Goal: Transaction & Acquisition: Purchase product/service

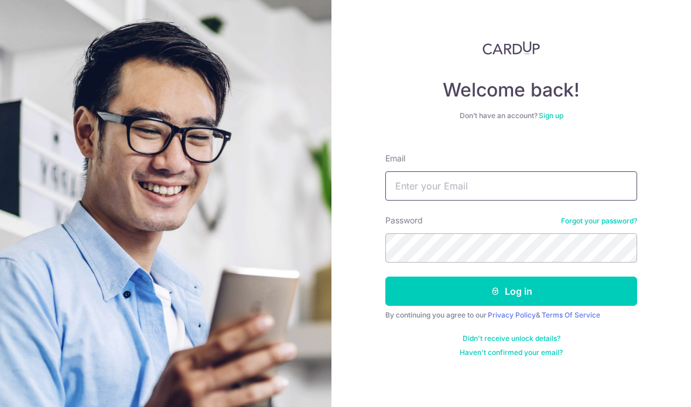
click at [600, 177] on input "Email" at bounding box center [511, 185] width 252 height 29
type input "Heahjunenn@gmail.com"
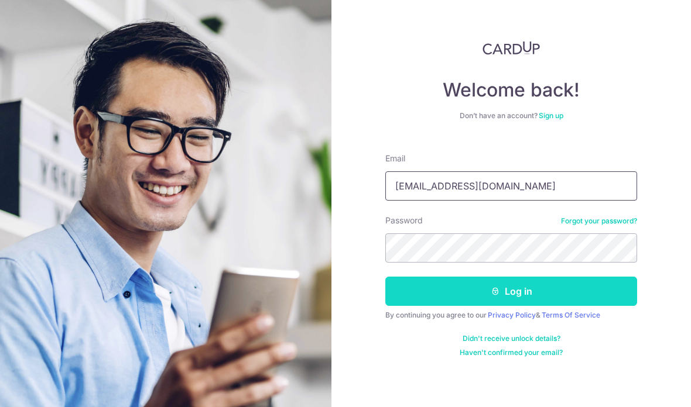
click at [615, 290] on button "Log in" at bounding box center [511, 291] width 252 height 29
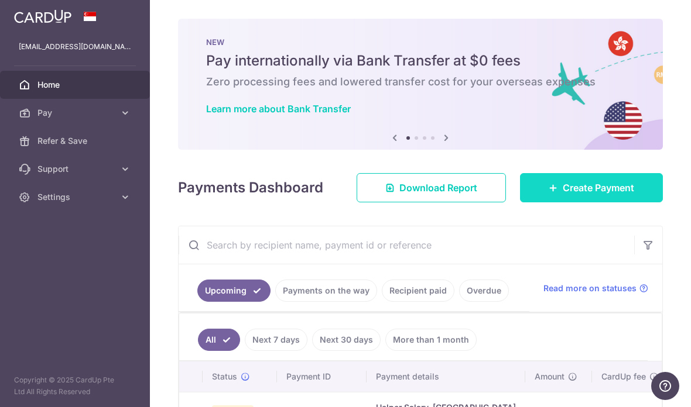
click at [651, 202] on link "Create Payment" at bounding box center [591, 187] width 143 height 29
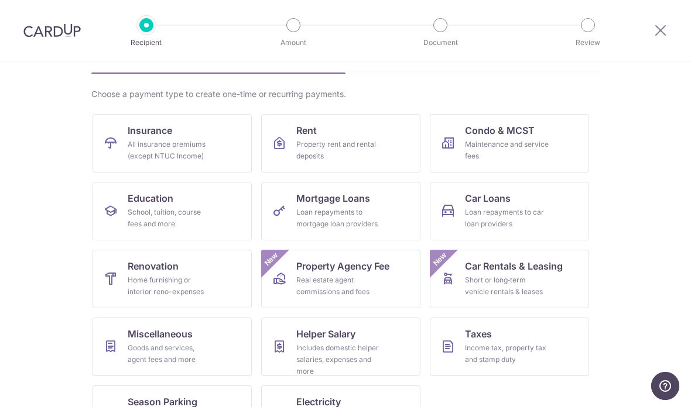
scroll to position [70, 0]
click at [549, 349] on link "Taxes Income tax, property tax and stamp duty" at bounding box center [509, 347] width 159 height 59
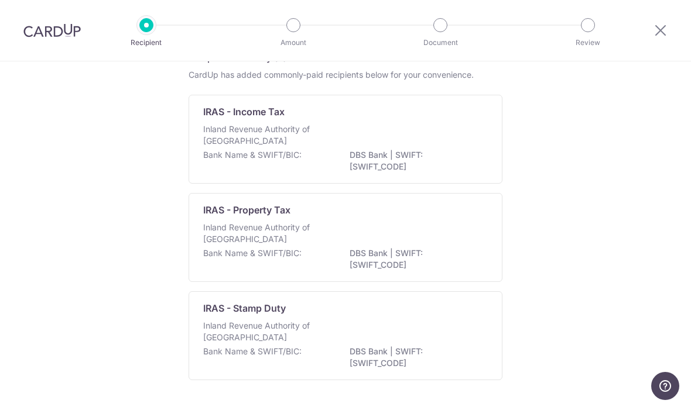
scroll to position [64, 0]
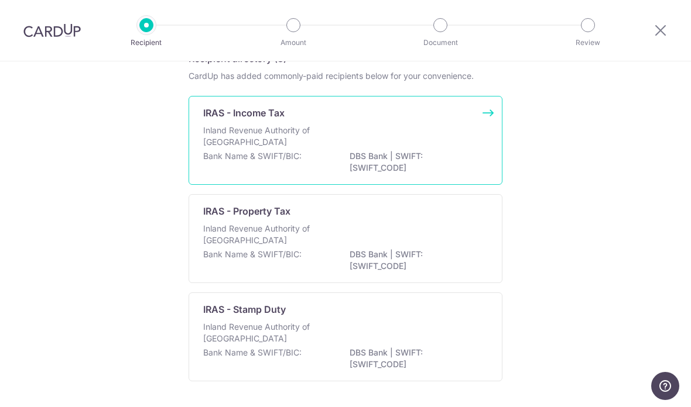
click at [406, 150] on div "Inland Revenue Authority of Singapore" at bounding box center [345, 138] width 284 height 26
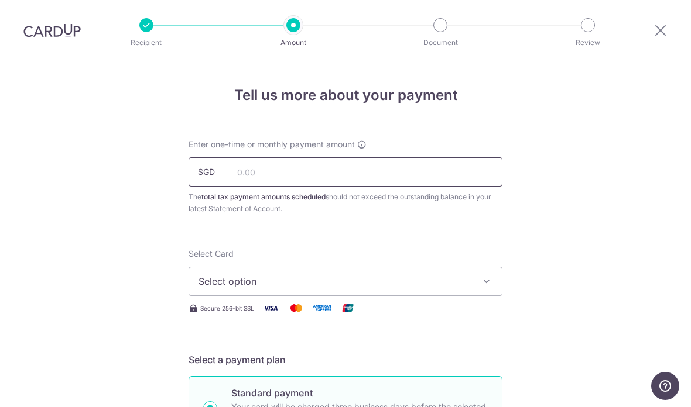
click at [465, 176] on input "text" at bounding box center [345, 171] width 314 height 29
type input "2"
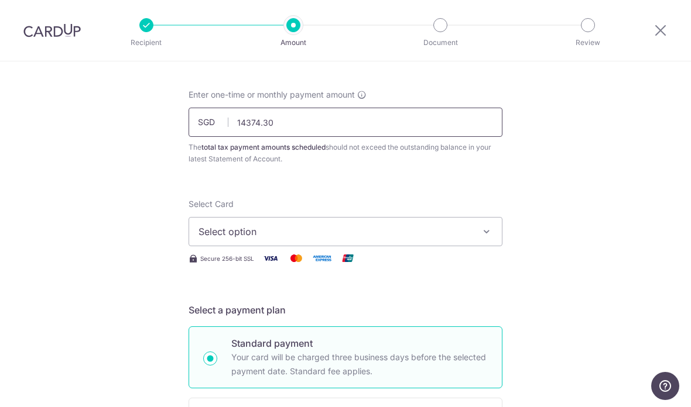
scroll to position [56, 0]
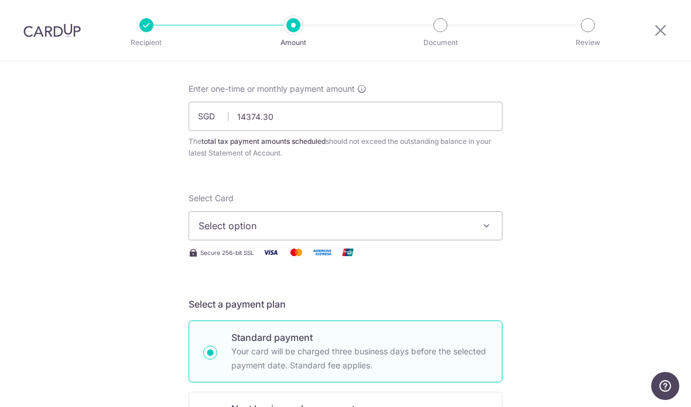
click at [499, 232] on button "Select option" at bounding box center [345, 225] width 314 height 29
type input "14,374.30"
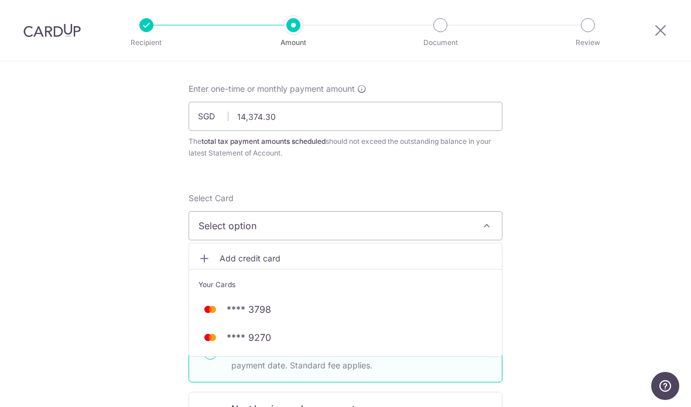
click at [487, 260] on span "Add credit card" at bounding box center [355, 259] width 273 height 12
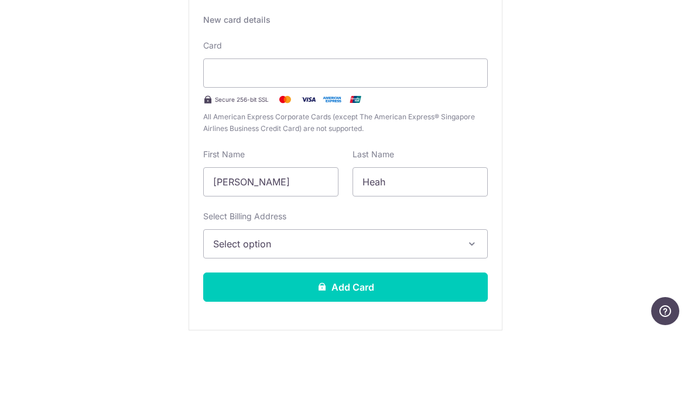
scroll to position [240, 0]
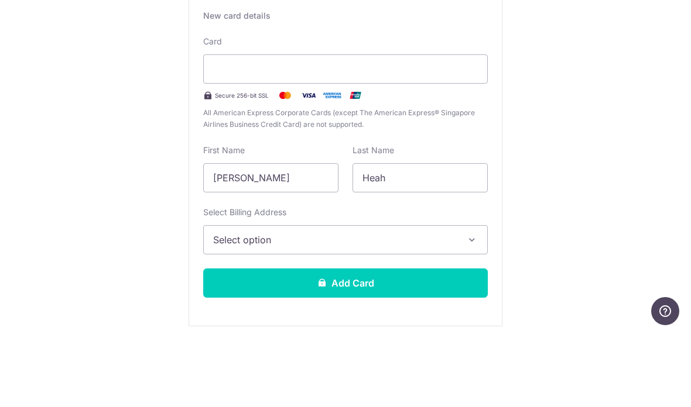
click at [469, 309] on icon "button" at bounding box center [472, 315] width 12 height 12
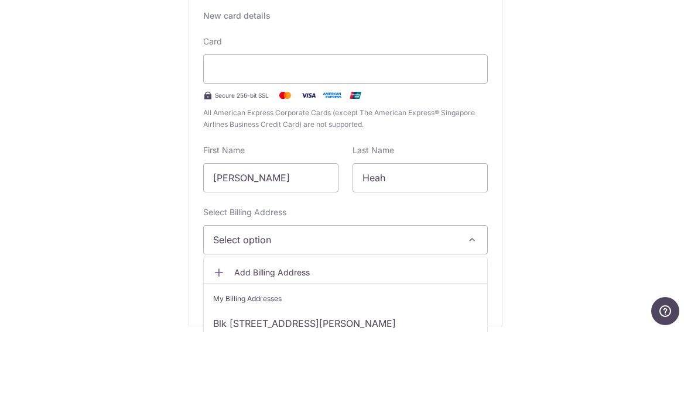
scroll to position [47, 0]
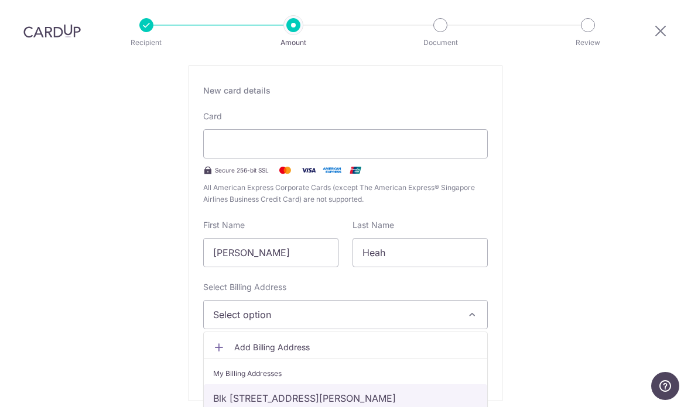
click at [442, 384] on link "Blk [STREET_ADDRESS][PERSON_NAME]" at bounding box center [345, 398] width 283 height 28
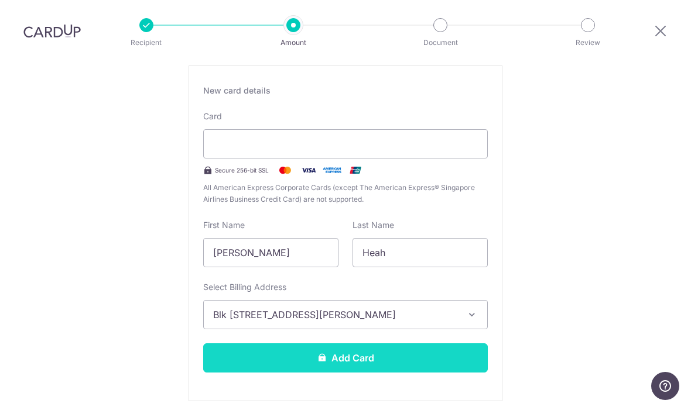
click at [452, 344] on button "Add Card" at bounding box center [345, 358] width 284 height 29
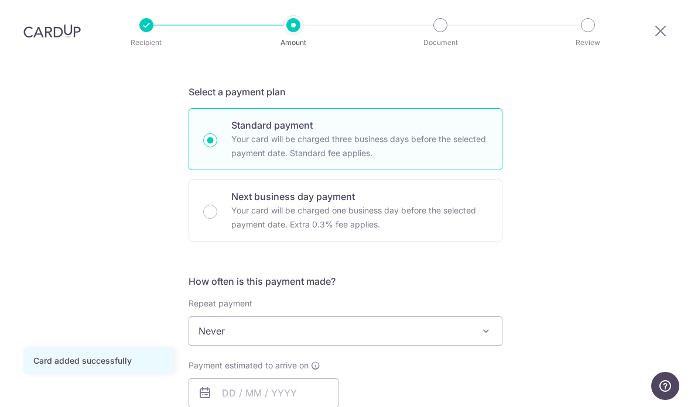
scroll to position [269, 0]
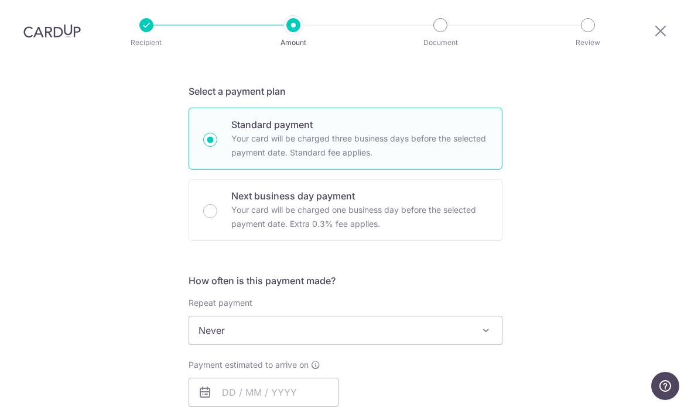
click at [472, 317] on span "Never" at bounding box center [345, 331] width 313 height 28
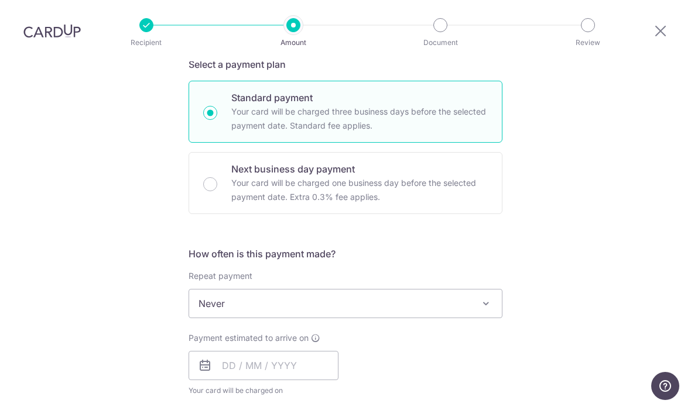
scroll to position [319, 0]
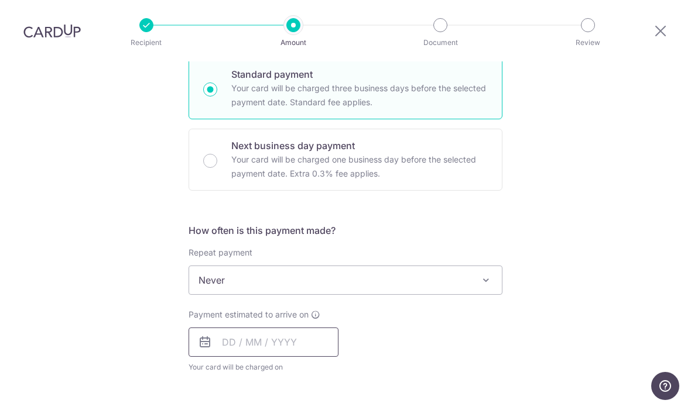
click at [243, 328] on input "text" at bounding box center [263, 342] width 150 height 29
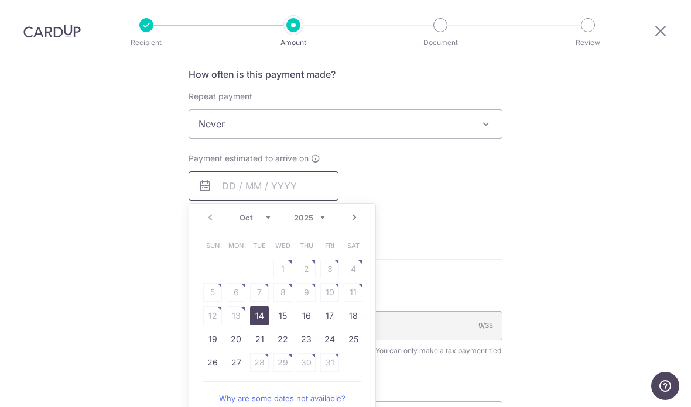
scroll to position [476, 0]
click at [259, 305] on link "14" at bounding box center [259, 314] width 19 height 19
type input "[DATE]"
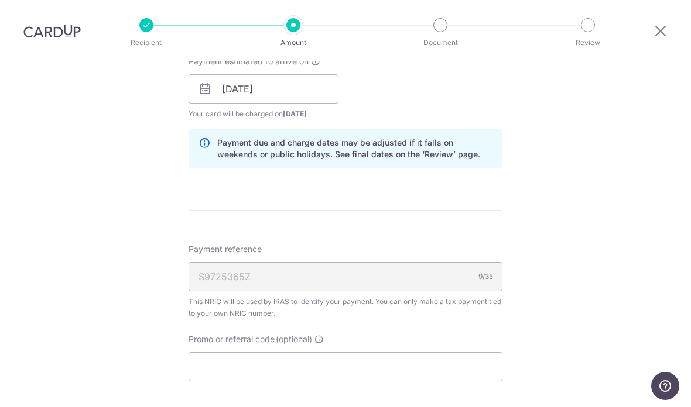
scroll to position [573, 0]
click at [420, 352] on input "Promo or referral code (optional)" at bounding box center [345, 366] width 314 height 29
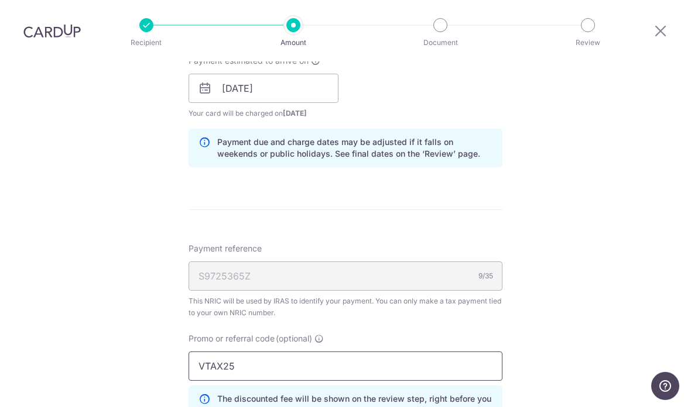
click at [460, 352] on input "VTAX25" at bounding box center [345, 366] width 314 height 29
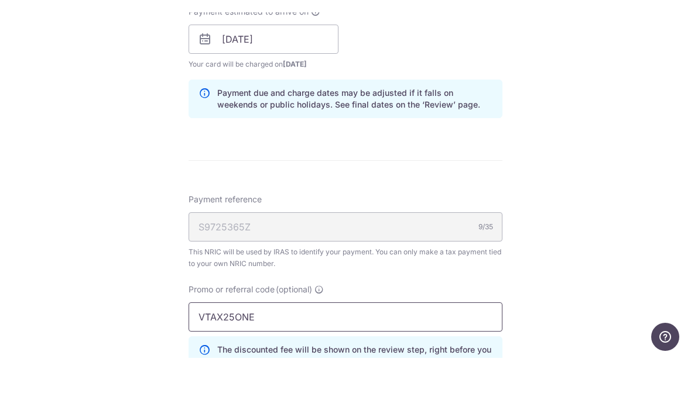
type input "VTAX25ONE"
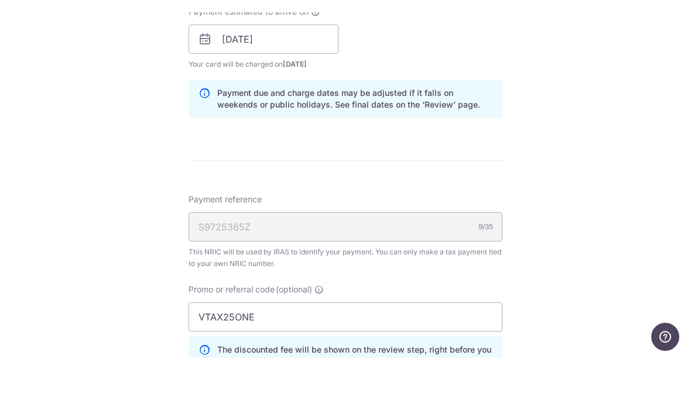
click at [597, 234] on div "Tell us more about your payment Enter one-time or monthly payment amount SGD 14…" at bounding box center [345, 82] width 691 height 1187
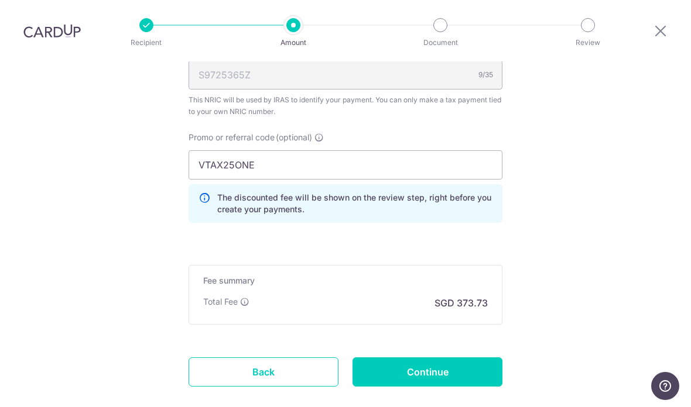
scroll to position [783, 0]
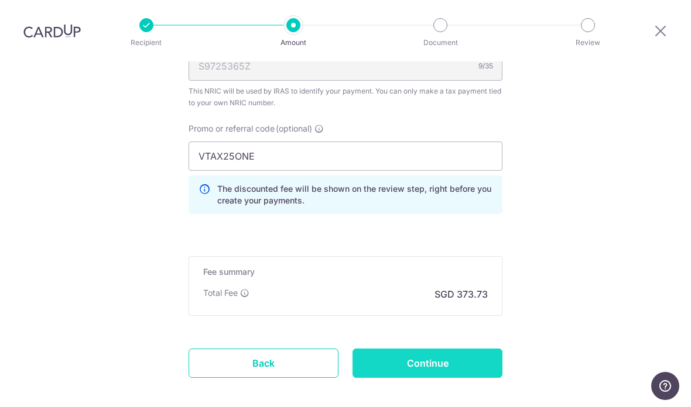
click at [498, 349] on input "Continue" at bounding box center [427, 363] width 150 height 29
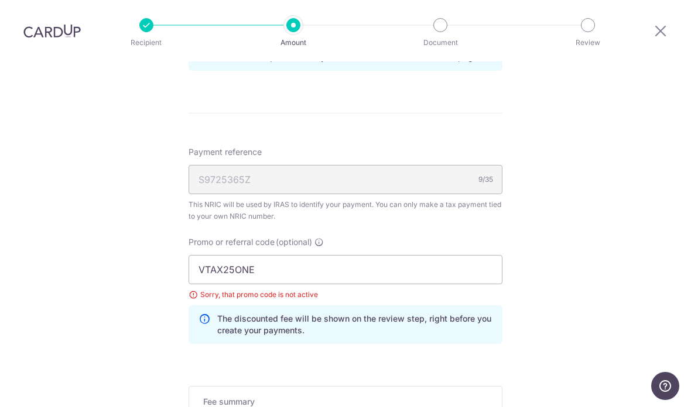
scroll to position [670, 0]
click at [428, 255] on input "VTAX25ONE" at bounding box center [345, 269] width 314 height 29
type input "V"
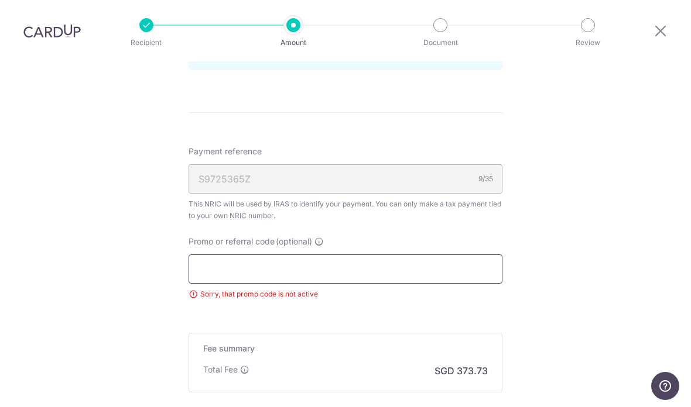
paste input "VTAX25R"
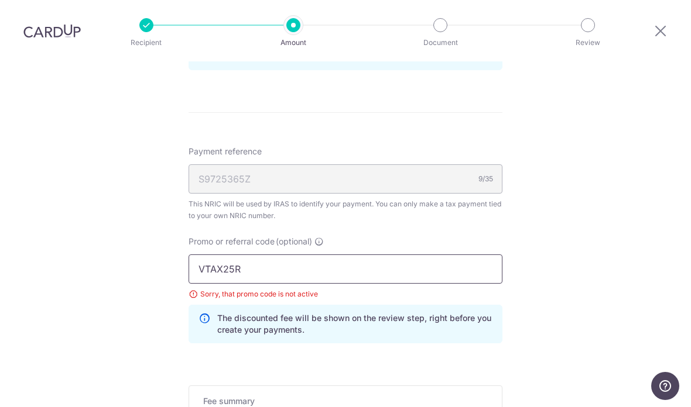
type input "VTAX25R"
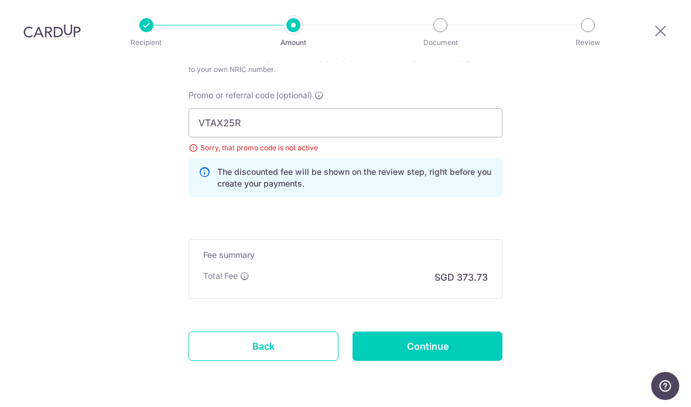
scroll to position [816, 0]
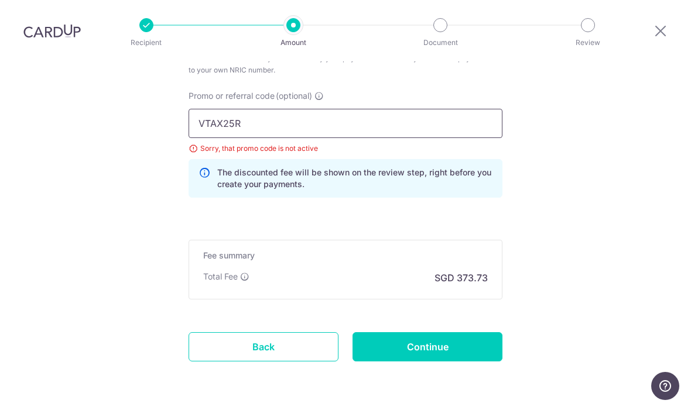
click at [198, 109] on input "VTAX25R" at bounding box center [345, 123] width 314 height 29
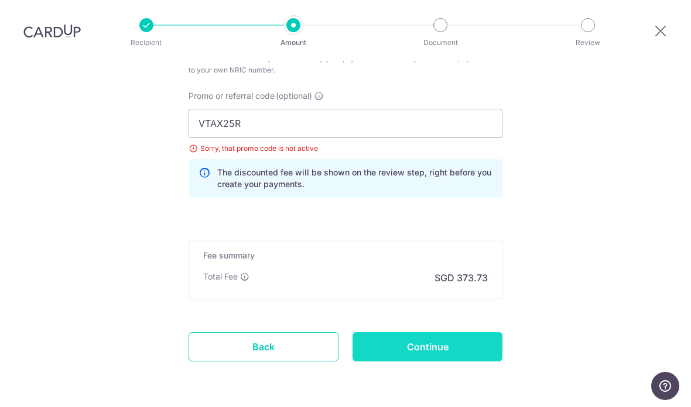
click at [485, 332] on input "Continue" at bounding box center [427, 346] width 150 height 29
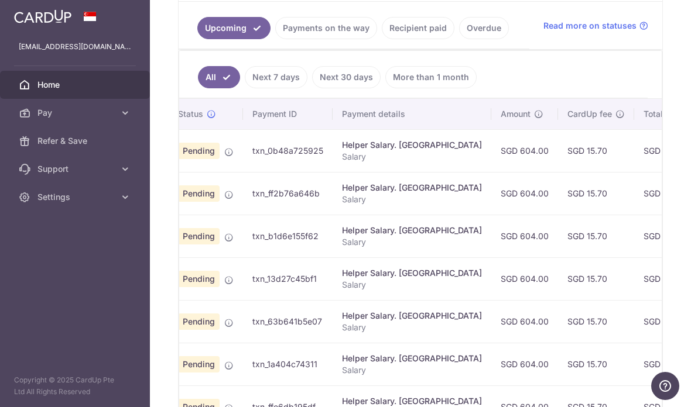
scroll to position [0, 35]
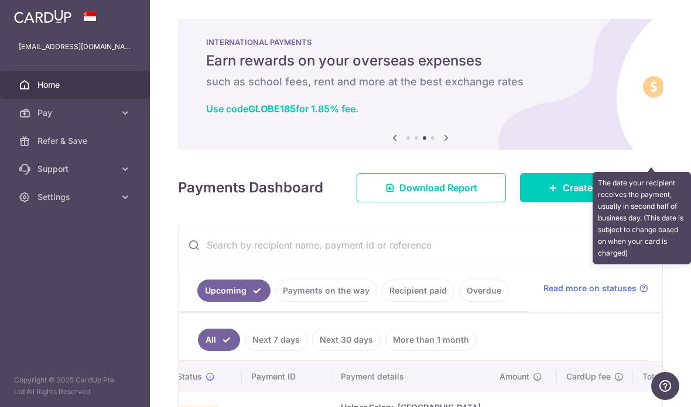
scroll to position [0, 0]
click at [509, 264] on input "text" at bounding box center [405, 244] width 455 height 37
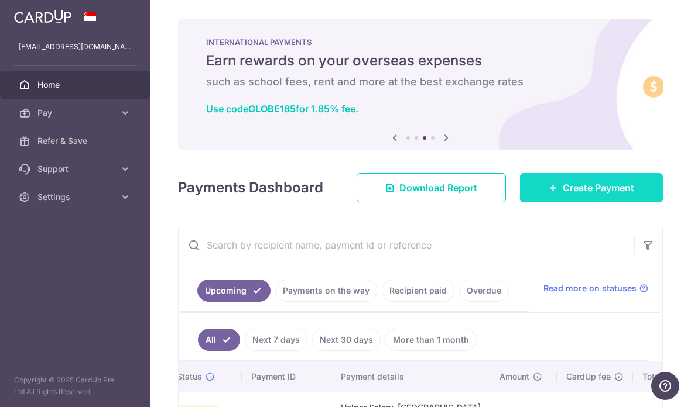
click at [574, 202] on link "Create Payment" at bounding box center [591, 187] width 143 height 29
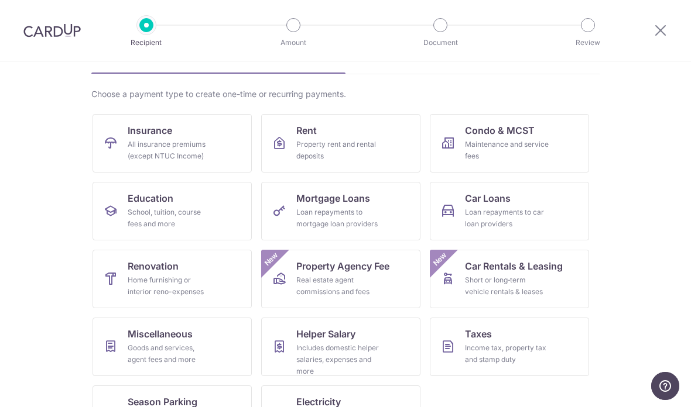
scroll to position [70, 0]
click at [550, 223] on link "Car Loans Loan repayments to car loan providers" at bounding box center [509, 212] width 159 height 59
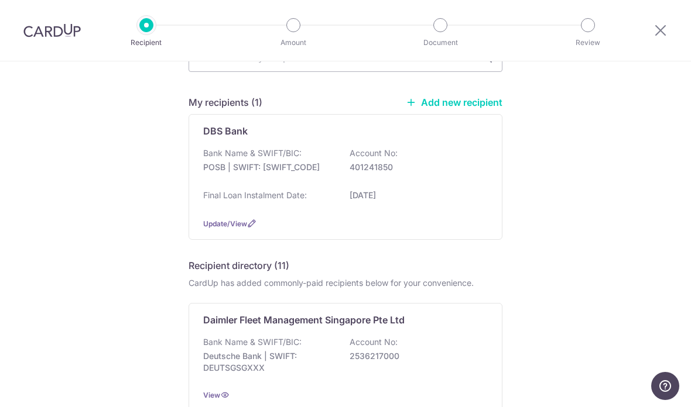
scroll to position [77, 0]
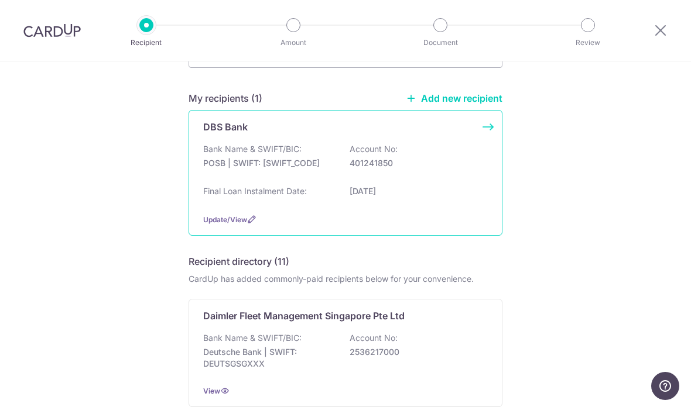
click at [349, 197] on p "26/11/2033" at bounding box center [414, 192] width 131 height 12
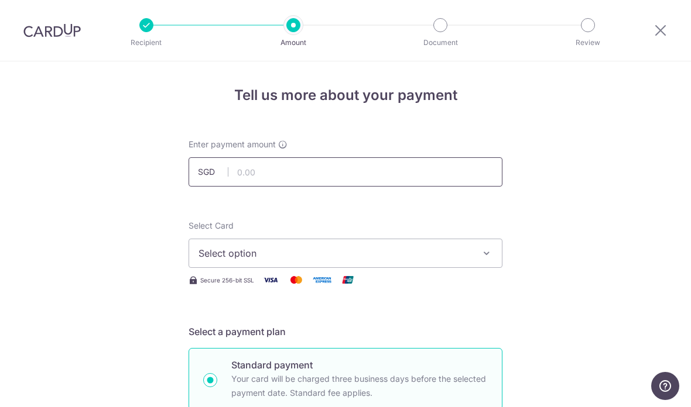
click at [491, 177] on input "text" at bounding box center [345, 171] width 314 height 29
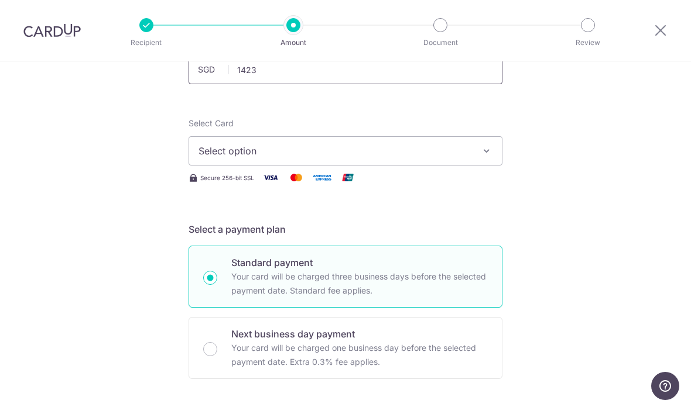
scroll to position [107, 0]
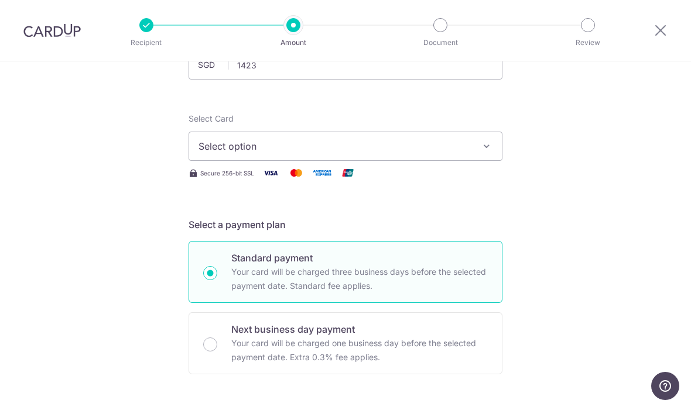
click at [497, 161] on button "Select option" at bounding box center [345, 146] width 314 height 29
type input "1,423.00"
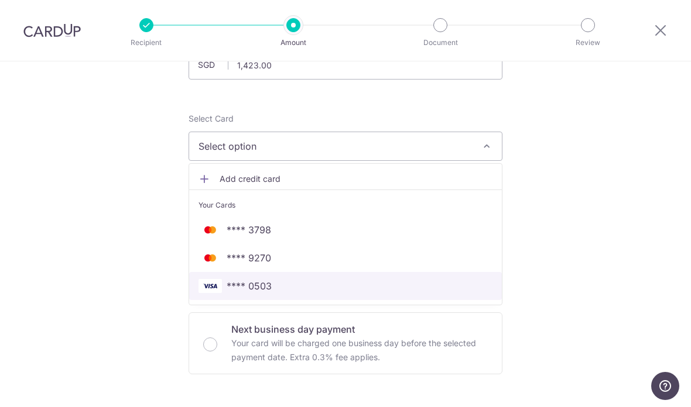
click at [318, 293] on span "**** 0503" at bounding box center [345, 286] width 294 height 14
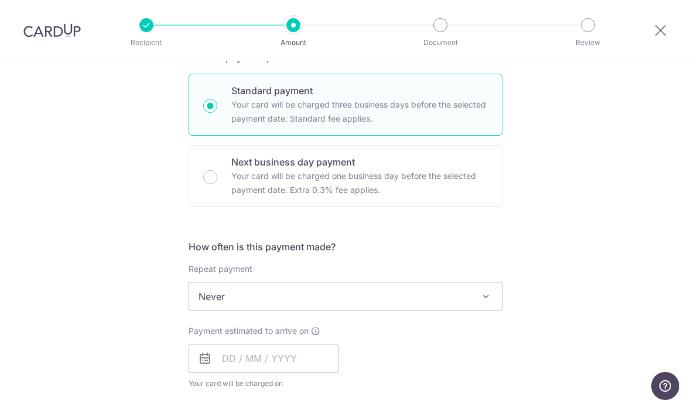
scroll to position [276, 0]
click at [472, 310] on span "Never" at bounding box center [345, 295] width 313 height 28
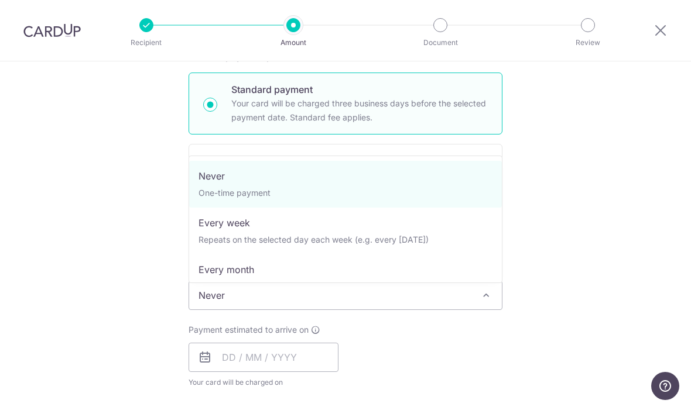
select select "3"
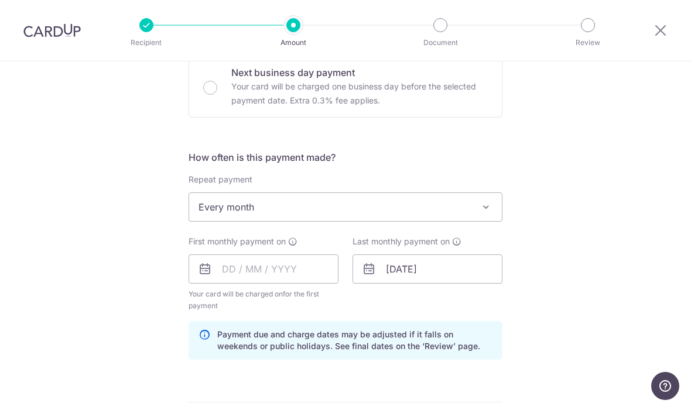
scroll to position [365, 0]
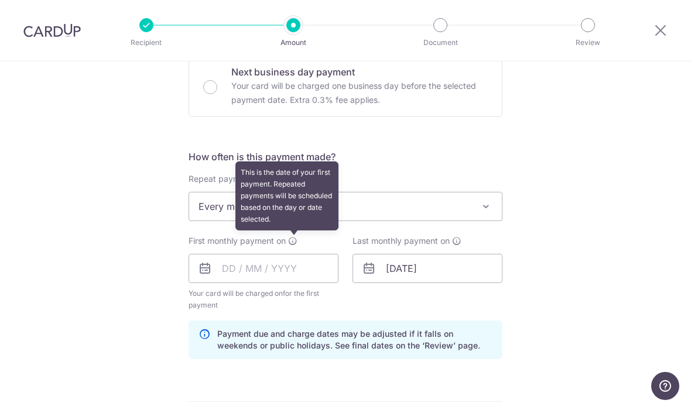
click at [297, 246] on icon at bounding box center [292, 240] width 9 height 9
click at [308, 277] on input "text" at bounding box center [263, 268] width 150 height 29
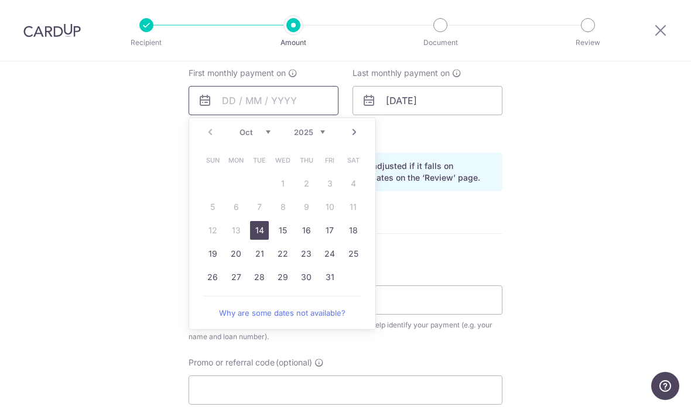
scroll to position [533, 0]
click at [239, 284] on link "27" at bounding box center [235, 276] width 19 height 19
type input "[DATE]"
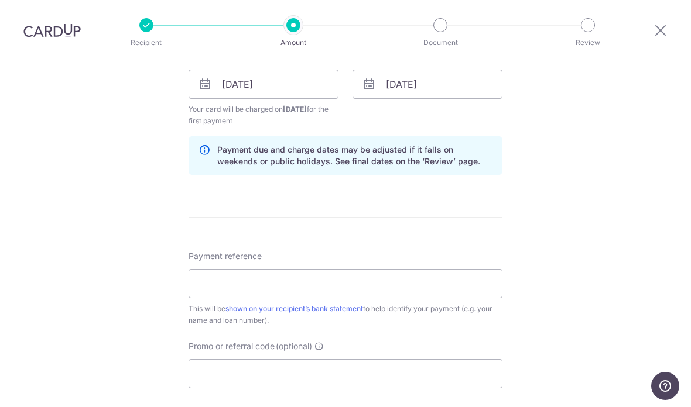
scroll to position [559, 0]
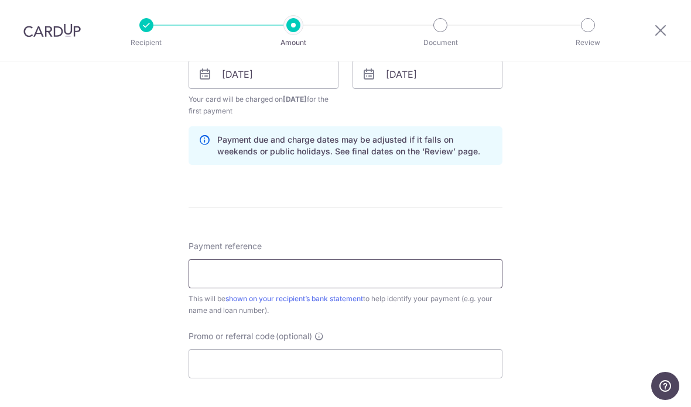
click at [487, 273] on input "Payment reference" at bounding box center [345, 273] width 314 height 29
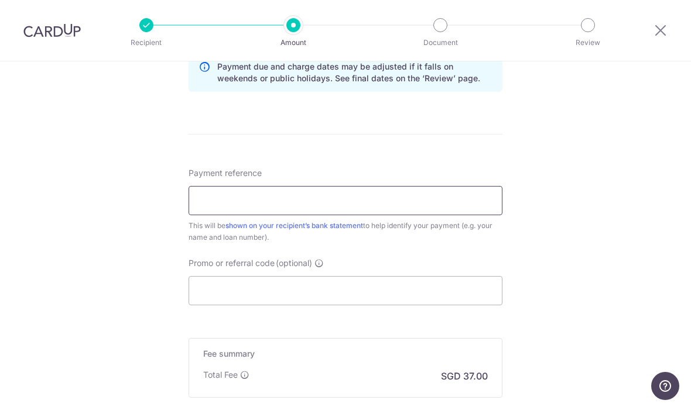
scroll to position [636, 0]
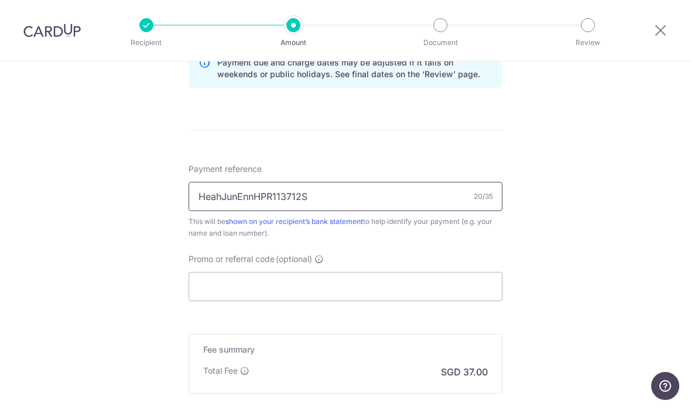
type input "HeahJunEnnHPR113712S"
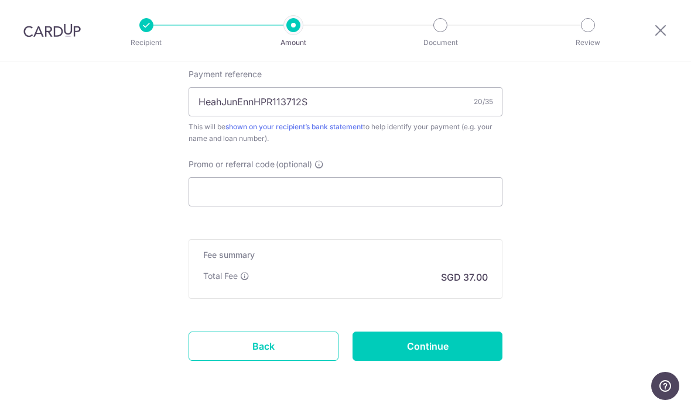
scroll to position [730, 0]
click at [452, 193] on input "Promo or referral code (optional)" at bounding box center [345, 192] width 314 height 29
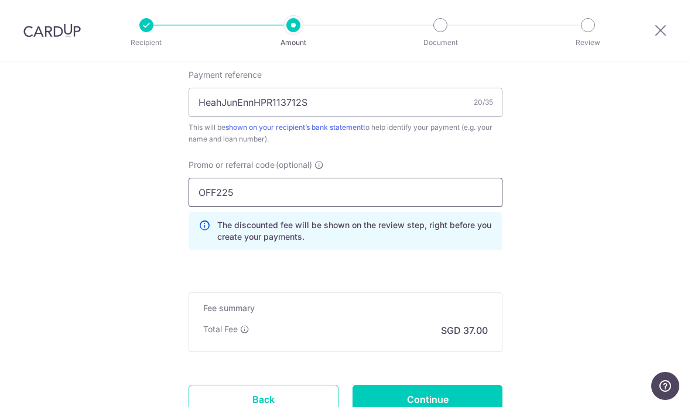
type input "OFF225"
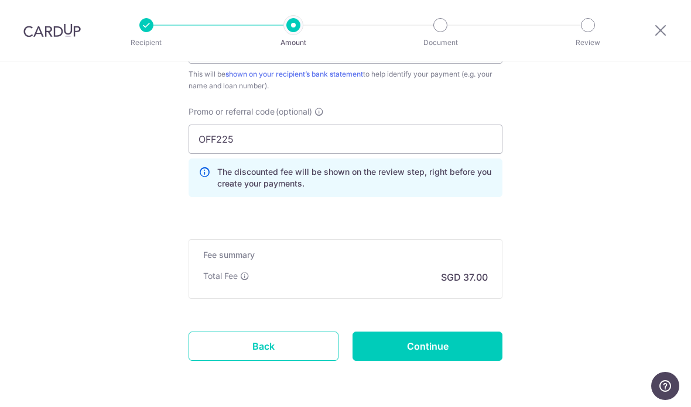
scroll to position [783, 0]
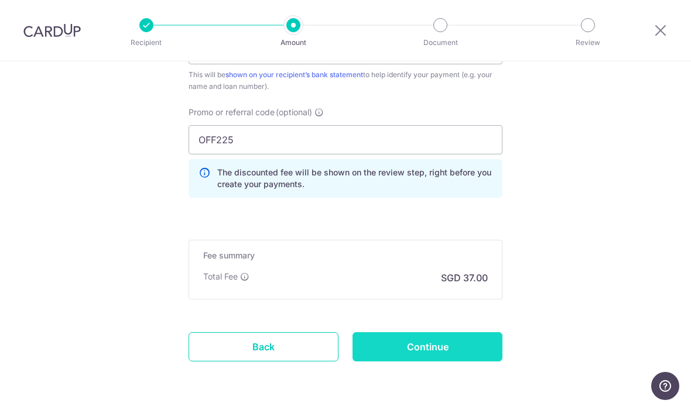
click at [483, 356] on input "Continue" at bounding box center [427, 346] width 150 height 29
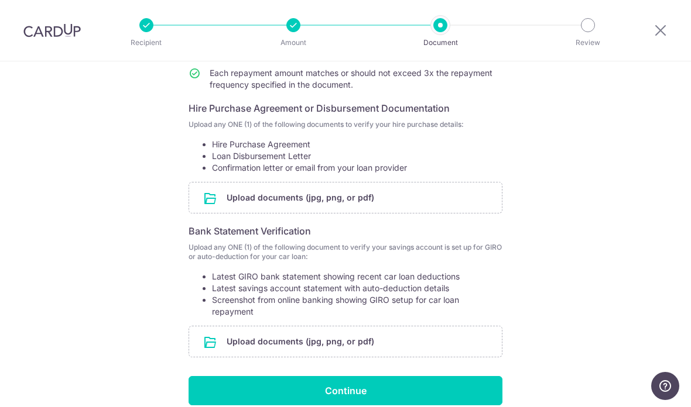
scroll to position [171, 0]
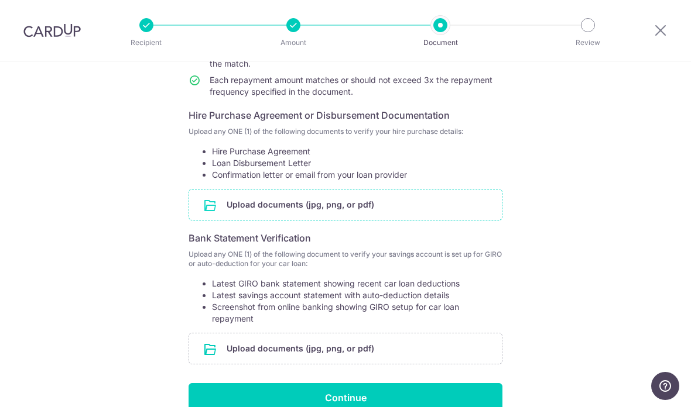
click at [376, 212] on input "file" at bounding box center [345, 205] width 313 height 30
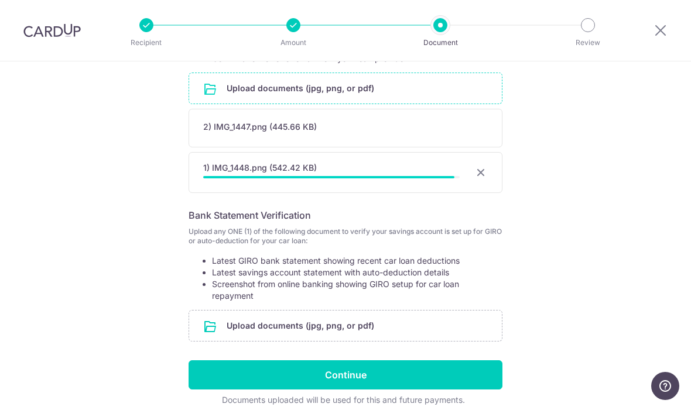
scroll to position [291, 0]
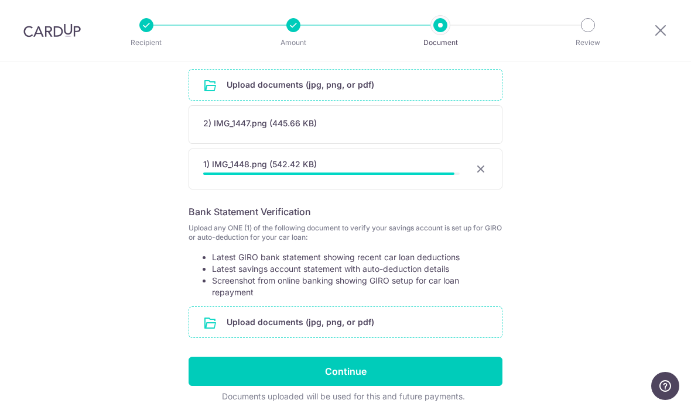
click at [409, 334] on input "file" at bounding box center [345, 322] width 313 height 30
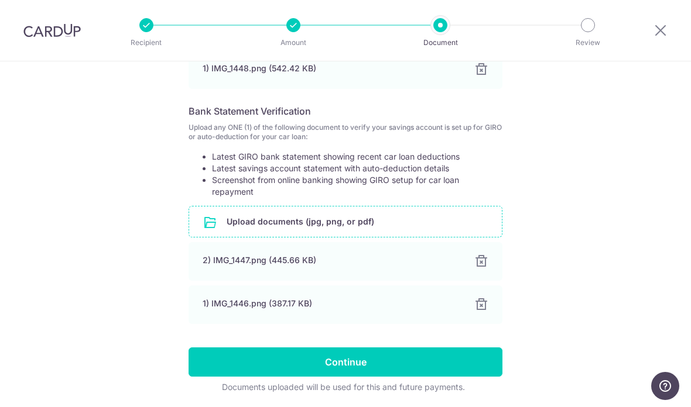
scroll to position [388, 0]
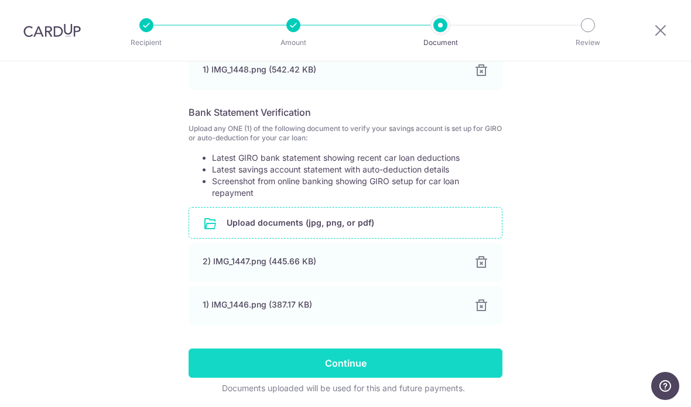
click at [481, 370] on input "Continue" at bounding box center [345, 363] width 314 height 29
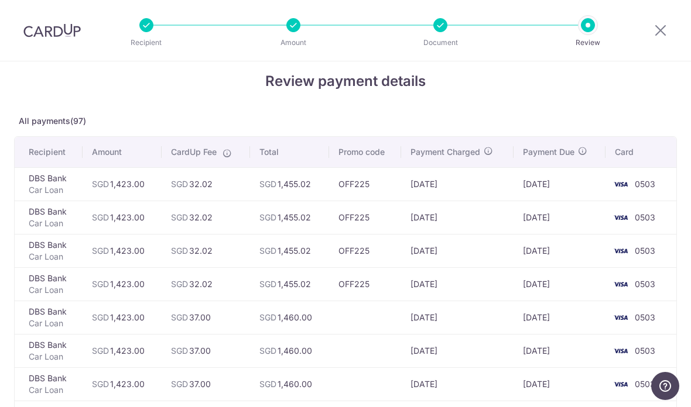
scroll to position [15, 0]
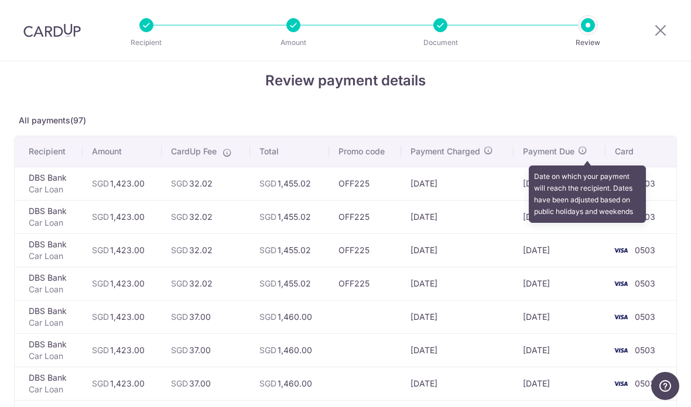
click at [587, 152] on icon at bounding box center [582, 150] width 9 height 9
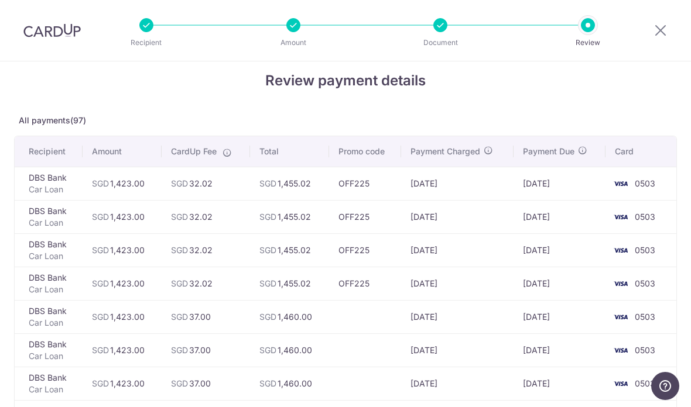
click at [557, 119] on p "All payments(97)" at bounding box center [345, 121] width 662 height 12
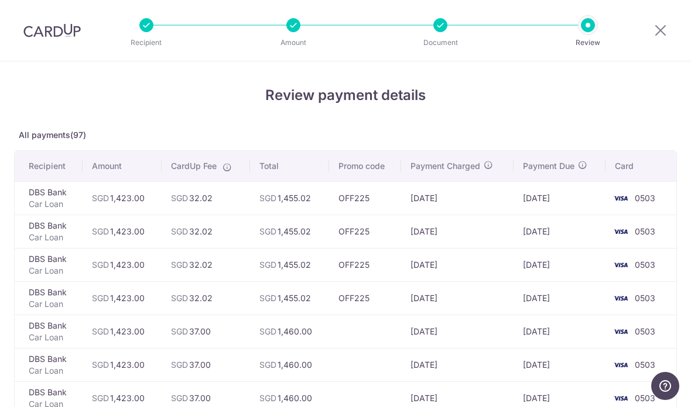
scroll to position [0, 0]
click at [653, 33] on icon at bounding box center [660, 30] width 14 height 15
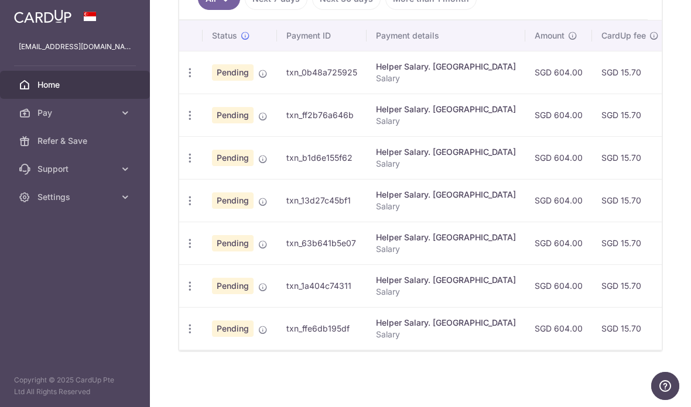
scroll to position [180, 0]
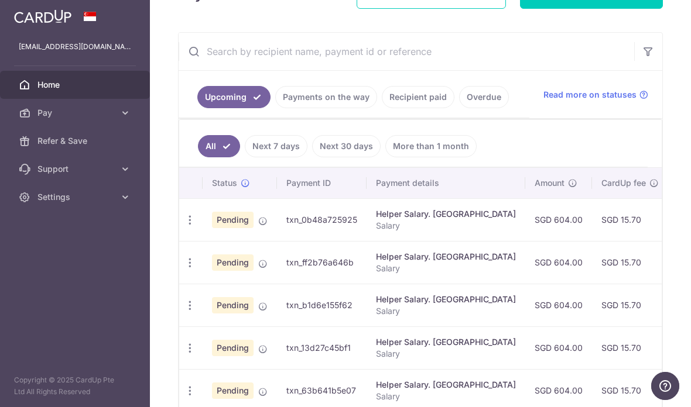
click at [275, 108] on link "Payments on the way" at bounding box center [326, 97] width 102 height 22
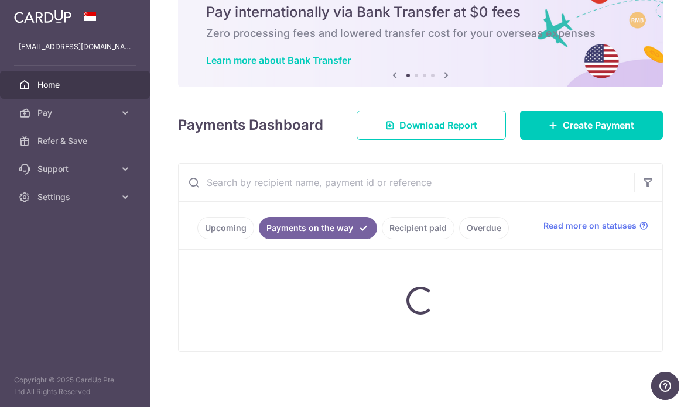
scroll to position [61, 0]
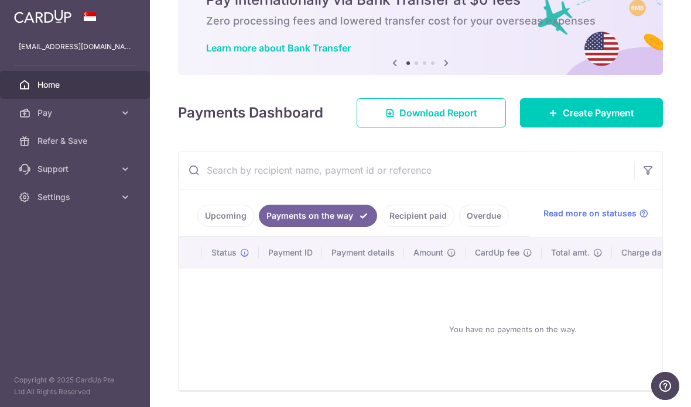
click at [377, 227] on li "Recipient paid" at bounding box center [415, 216] width 77 height 22
click at [382, 227] on link "Recipient paid" at bounding box center [418, 216] width 73 height 22
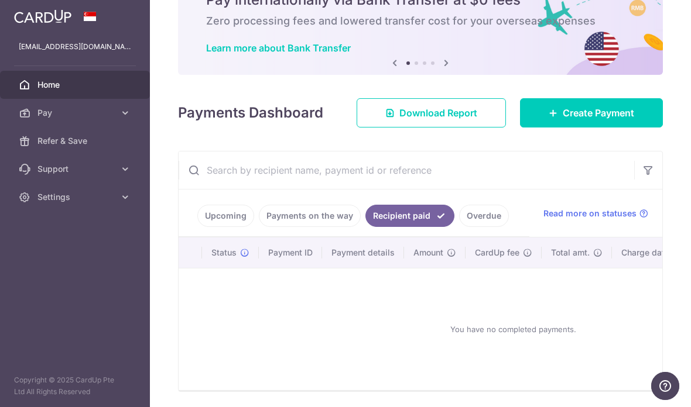
click at [459, 227] on link "Overdue" at bounding box center [484, 216] width 50 height 22
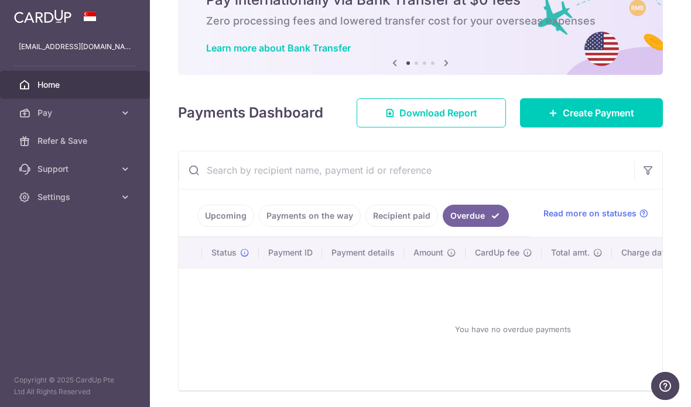
click at [254, 227] on li "Payments on the way" at bounding box center [307, 216] width 107 height 22
click at [197, 227] on link "Upcoming" at bounding box center [225, 216] width 57 height 22
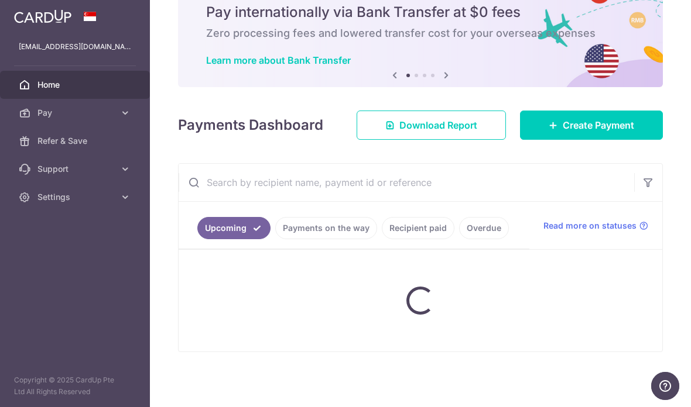
click at [215, 201] on input "text" at bounding box center [405, 182] width 455 height 37
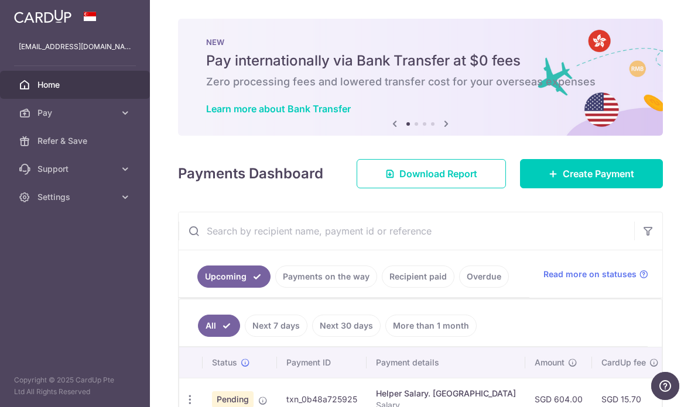
scroll to position [0, 0]
click at [0, 0] on icon "button" at bounding box center [0, 0] width 0 height 0
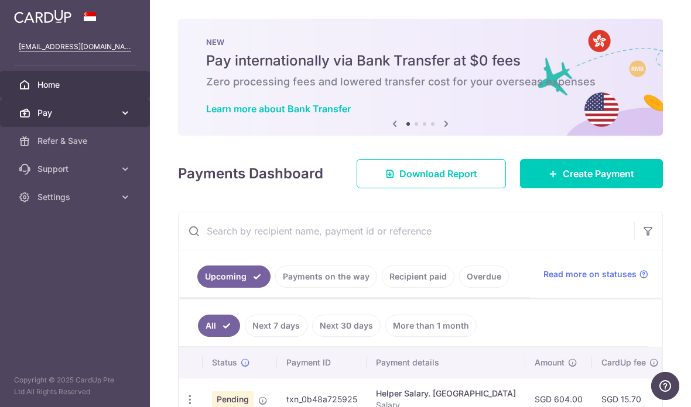
click at [36, 114] on link "Pay" at bounding box center [75, 113] width 150 height 28
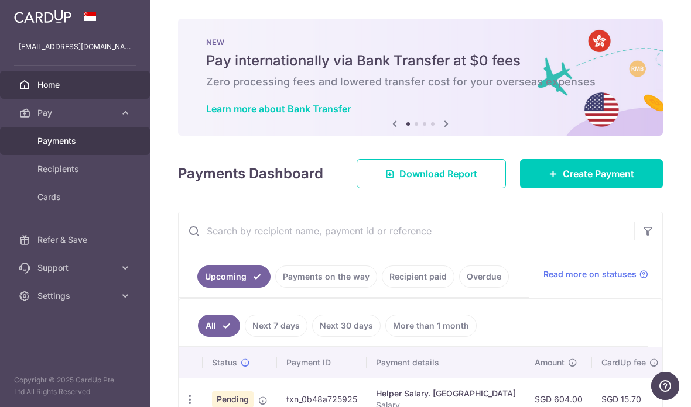
click at [38, 143] on span "Payments" at bounding box center [75, 141] width 77 height 12
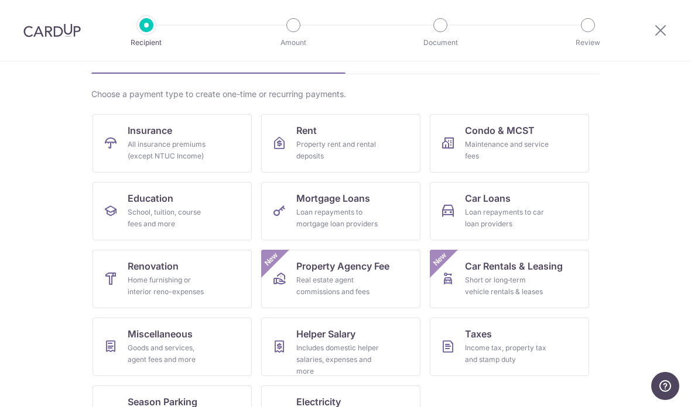
scroll to position [70, 0]
click at [551, 197] on link "Car Loans Loan repayments to car loan providers" at bounding box center [509, 212] width 159 height 59
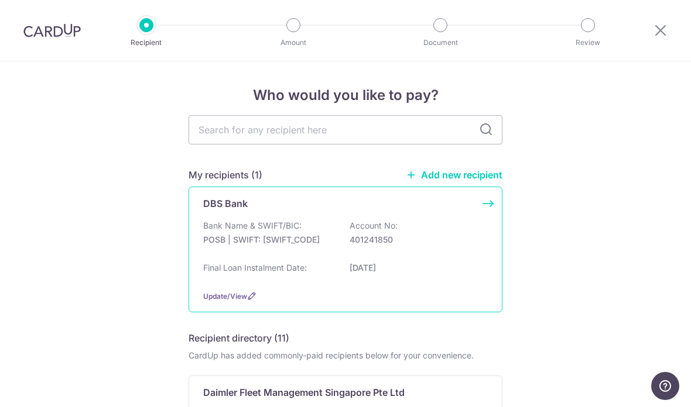
click at [216, 256] on div "Bank Name & SWIFT/BIC: POSB | SWIFT: DBSSSGSGXXX Account No: 401241850" at bounding box center [345, 238] width 284 height 37
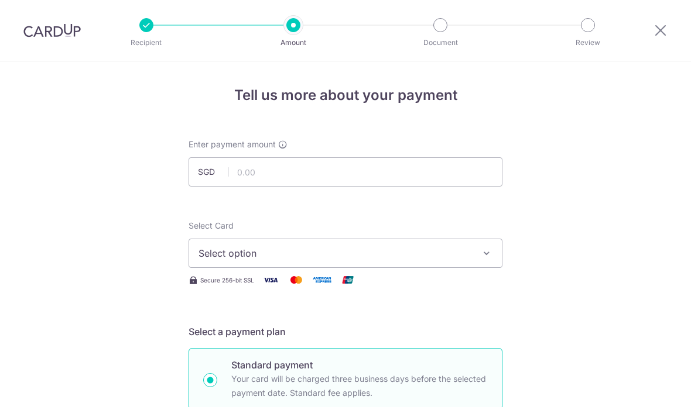
scroll to position [81, 0]
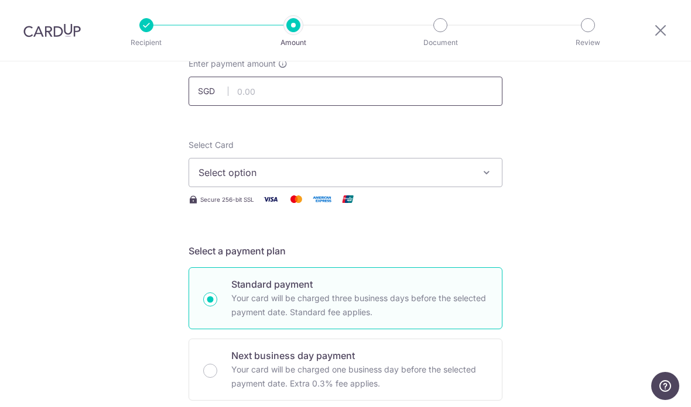
click at [449, 99] on input "text" at bounding box center [345, 91] width 314 height 29
type input "1,423.00"
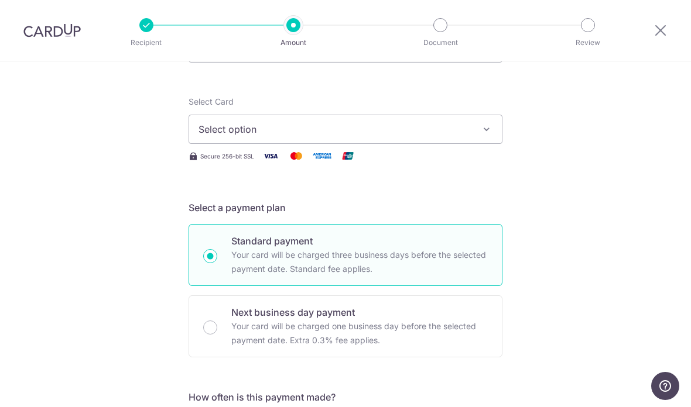
scroll to position [122, 0]
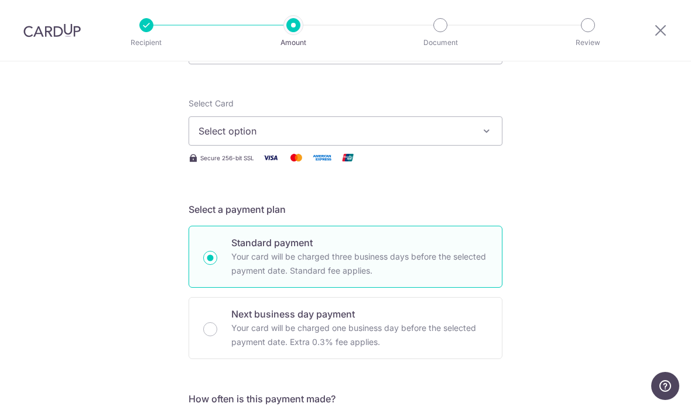
click at [486, 137] on icon "button" at bounding box center [486, 131] width 12 height 12
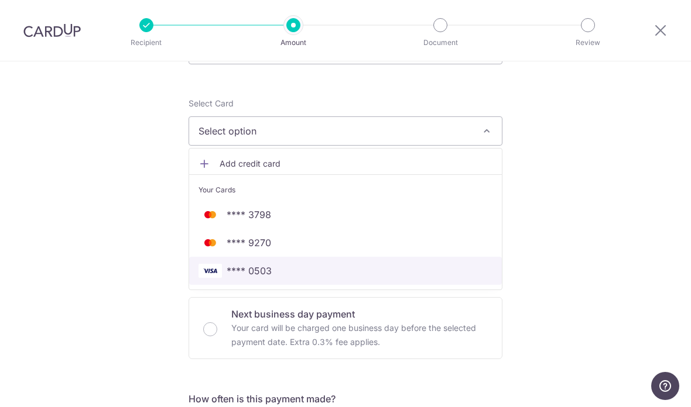
click at [427, 284] on link "**** 0503" at bounding box center [345, 271] width 313 height 28
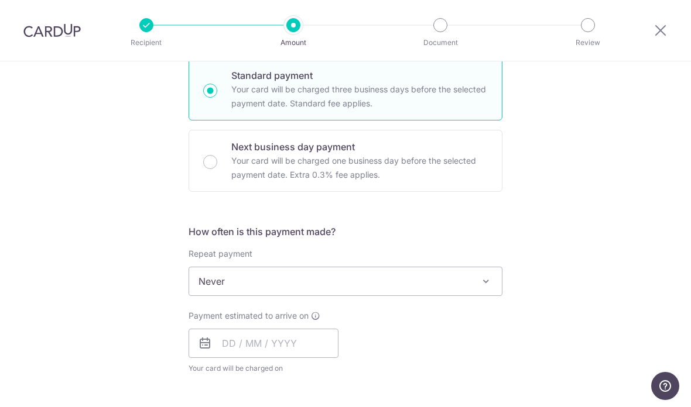
scroll to position [293, 0]
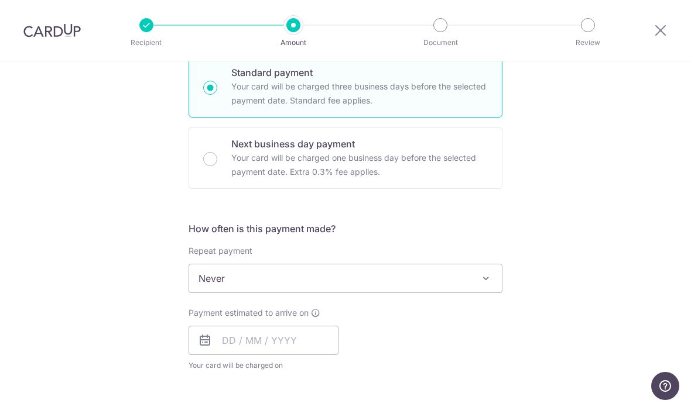
click at [456, 287] on span "Never" at bounding box center [345, 279] width 313 height 28
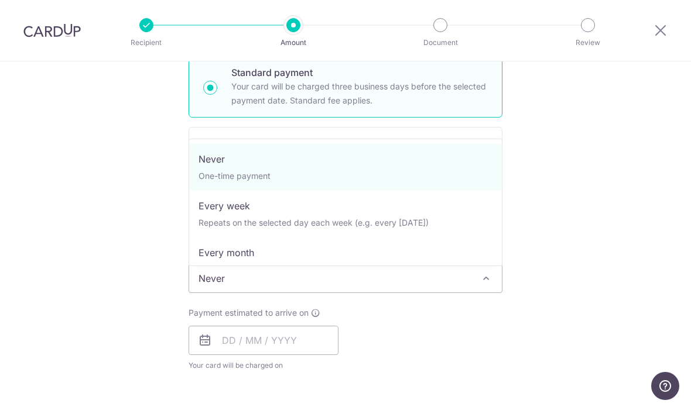
select select "3"
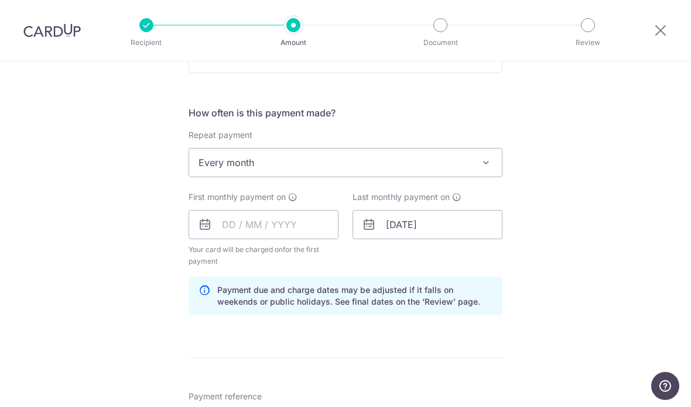
scroll to position [407, 0]
click at [320, 233] on input "text" at bounding box center [263, 225] width 150 height 29
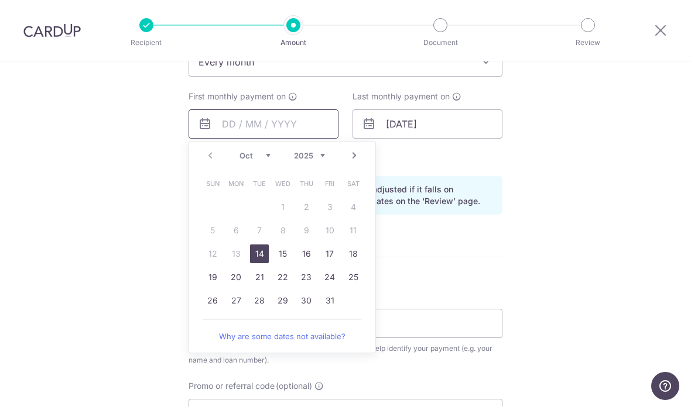
scroll to position [519, 0]
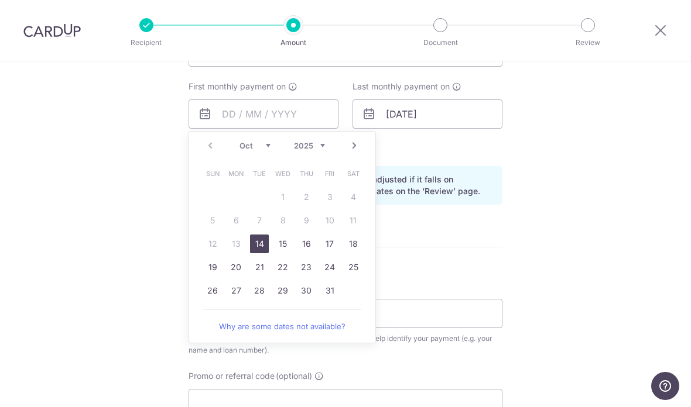
click at [238, 297] on link "27" at bounding box center [235, 290] width 19 height 19
type input "27/10/2025"
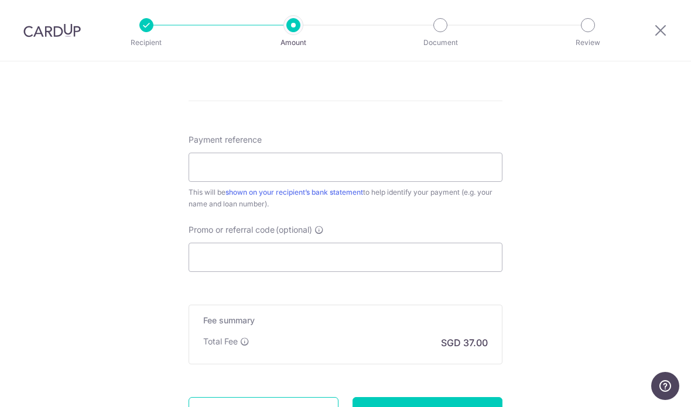
scroll to position [665, 0]
click at [481, 165] on input "Payment reference" at bounding box center [345, 167] width 314 height 29
type input "HEAHJUNENNHPR113712S"
click at [479, 269] on input "Promo or referral code (optional)" at bounding box center [345, 257] width 314 height 29
click at [424, 255] on input "Promo or referral code (optional)" at bounding box center [345, 257] width 314 height 29
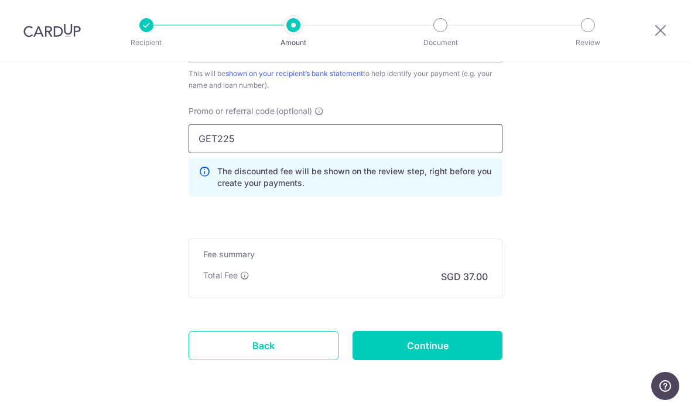
scroll to position [783, 0]
type input "GET225"
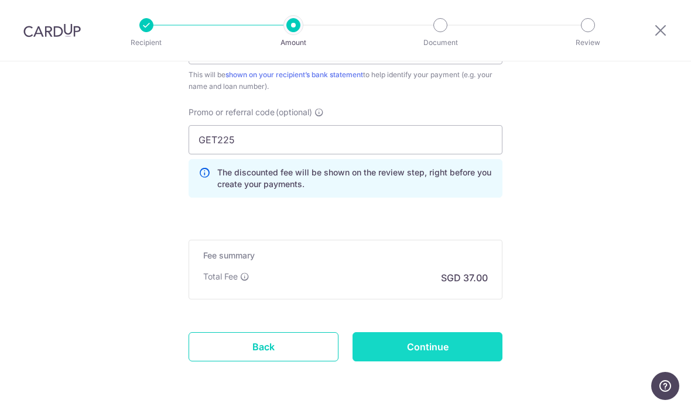
click at [483, 349] on input "Continue" at bounding box center [427, 346] width 150 height 29
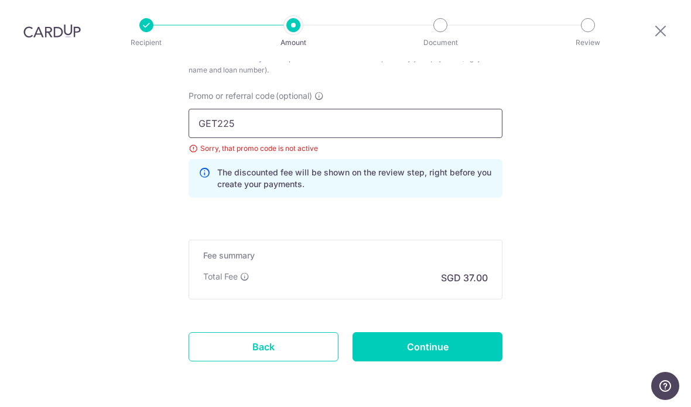
click at [417, 109] on input "GET225" at bounding box center [345, 123] width 314 height 29
type input "G"
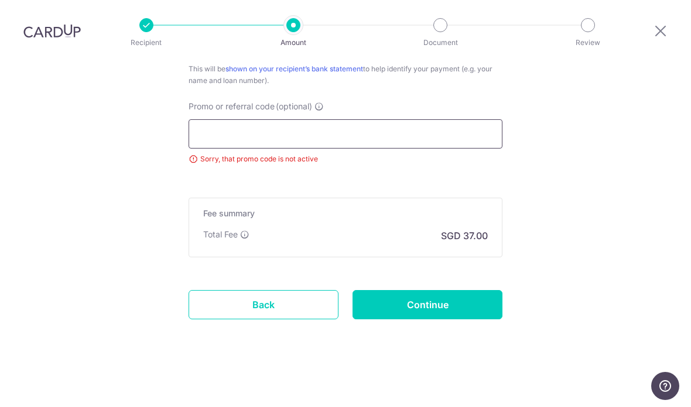
scroll to position [687, 0]
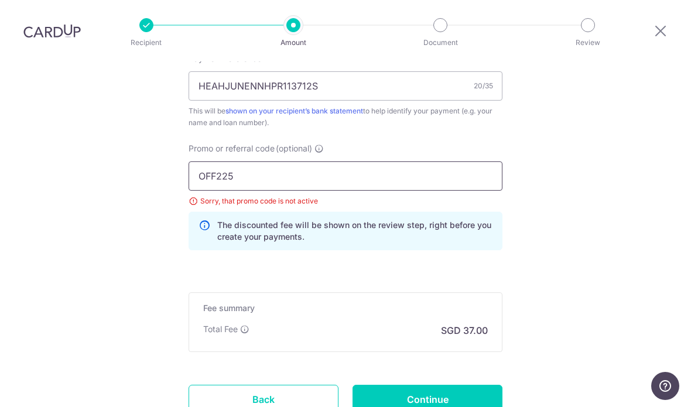
type input "OFF225"
click at [476, 385] on input "Continue" at bounding box center [427, 399] width 150 height 29
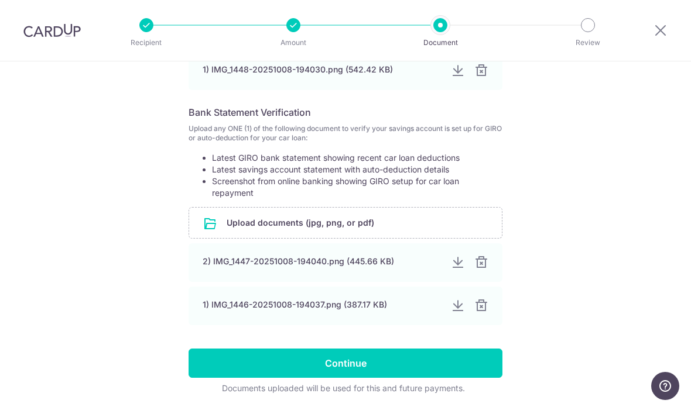
scroll to position [388, 0]
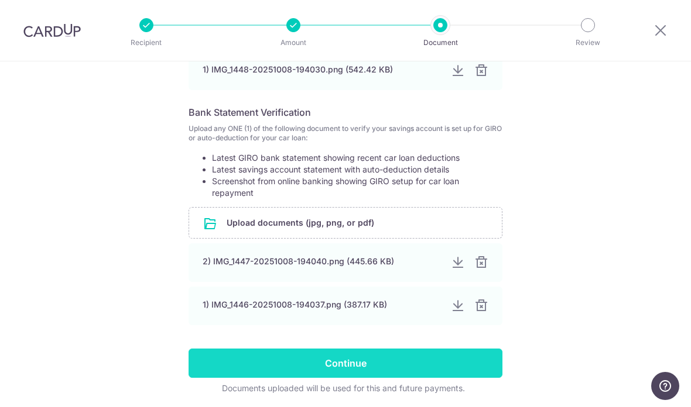
click at [478, 373] on input "Continue" at bounding box center [345, 363] width 314 height 29
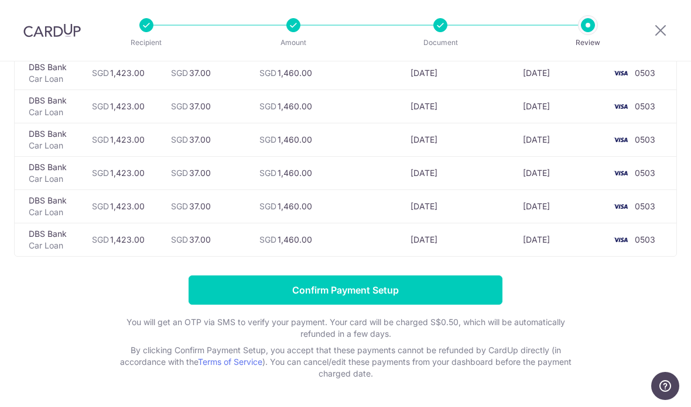
scroll to position [3160, 0]
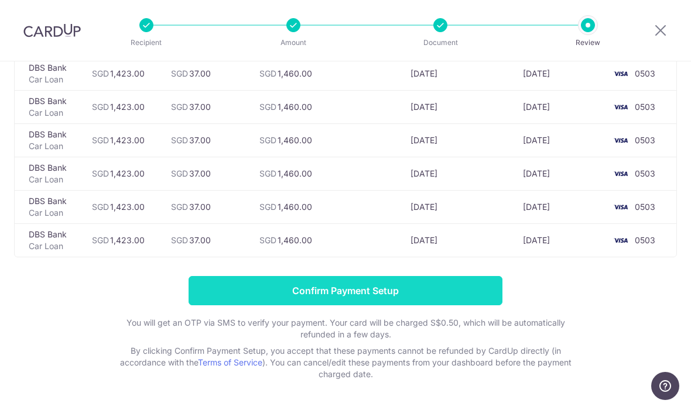
click at [480, 289] on input "Confirm Payment Setup" at bounding box center [345, 290] width 314 height 29
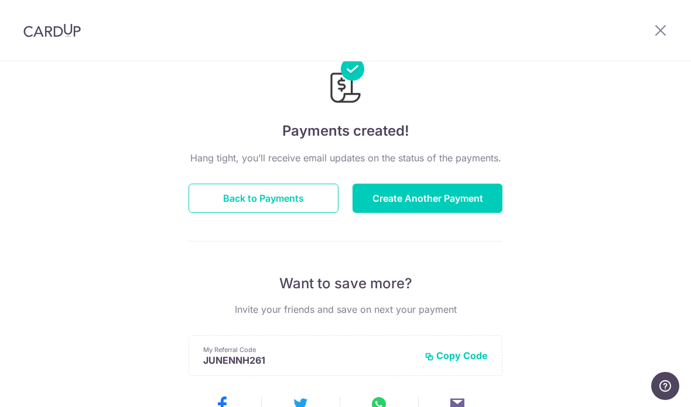
scroll to position [13, 0]
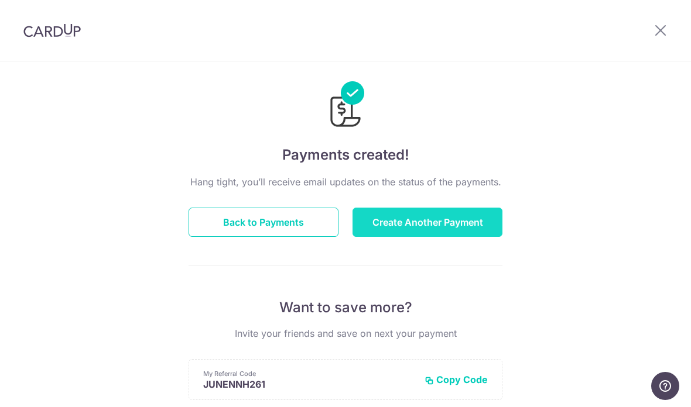
click at [483, 230] on button "Create Another Payment" at bounding box center [427, 222] width 150 height 29
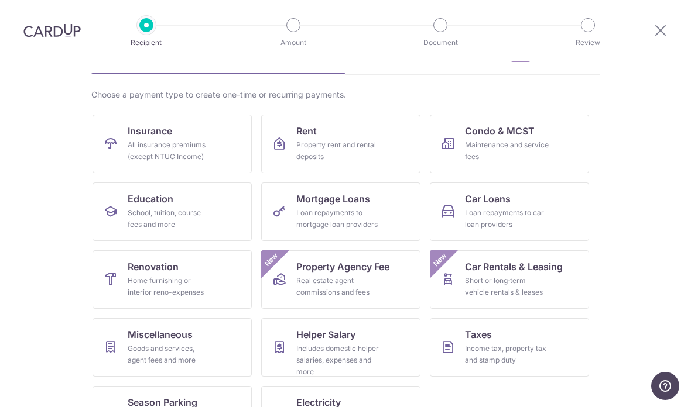
scroll to position [70, 0]
click at [616, 229] on section "What would you like to pay for? Domestic payments International payments New Ch…" at bounding box center [345, 234] width 691 height 346
click at [221, 150] on link "Insurance All insurance premiums (except NTUC Income)" at bounding box center [171, 144] width 159 height 59
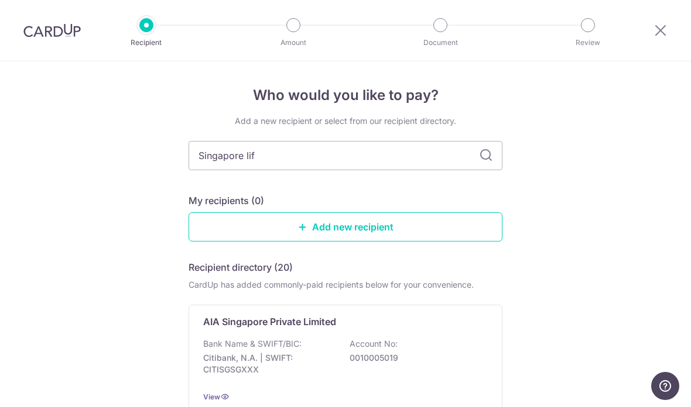
type input "Singapore life"
click at [493, 160] on input "Singapore life" at bounding box center [345, 155] width 314 height 29
click at [487, 163] on icon at bounding box center [486, 156] width 14 height 14
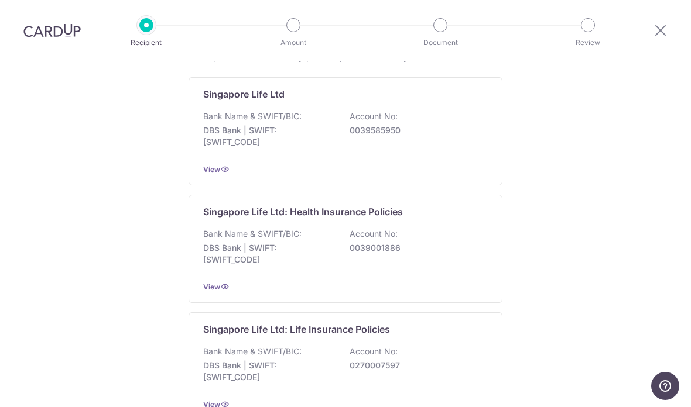
scroll to position [243, 0]
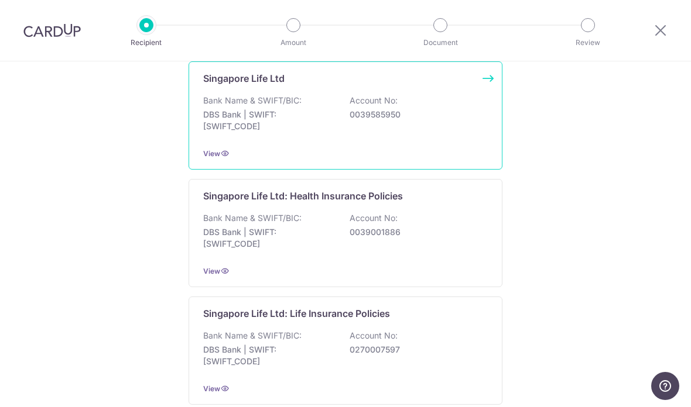
click at [459, 126] on div "Bank Name & SWIFT/BIC: DBS Bank | SWIFT: [SWIFT_CODE] Account No: 0039585950" at bounding box center [345, 116] width 284 height 43
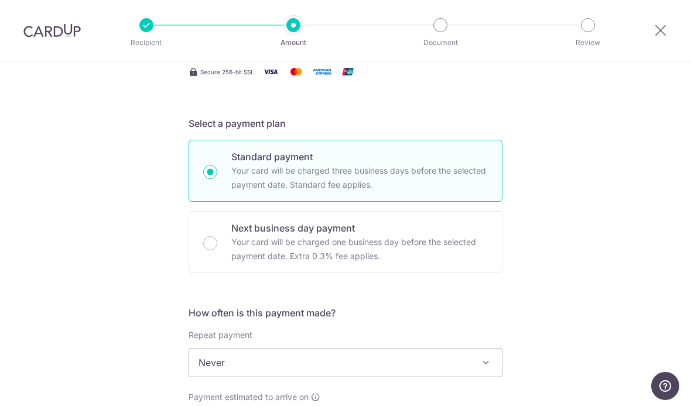
scroll to position [194, 0]
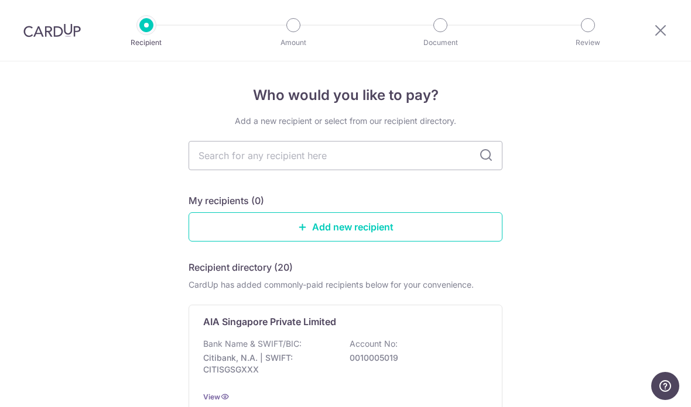
click at [400, 170] on input "text" at bounding box center [345, 155] width 314 height 29
click at [416, 162] on input "text" at bounding box center [345, 155] width 314 height 29
type input "Singapore life"
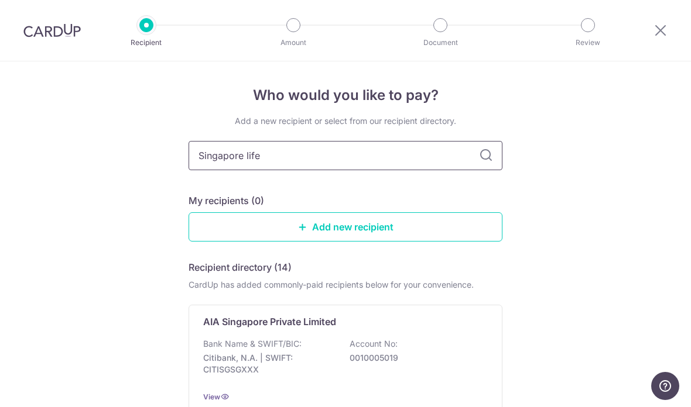
click at [491, 168] on input "Singapore life" at bounding box center [345, 155] width 314 height 29
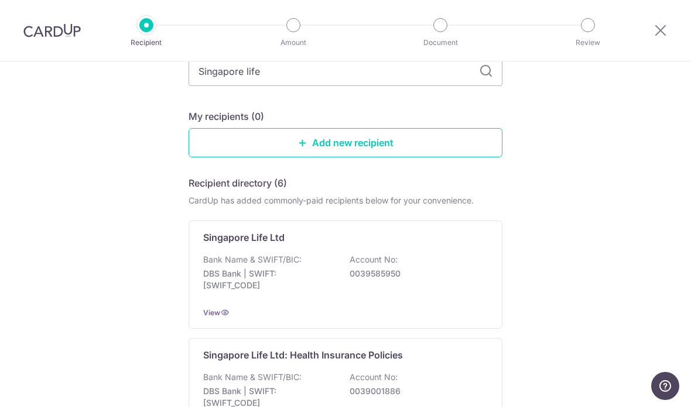
scroll to position [91, 0]
